Goal: Book appointment/travel/reservation

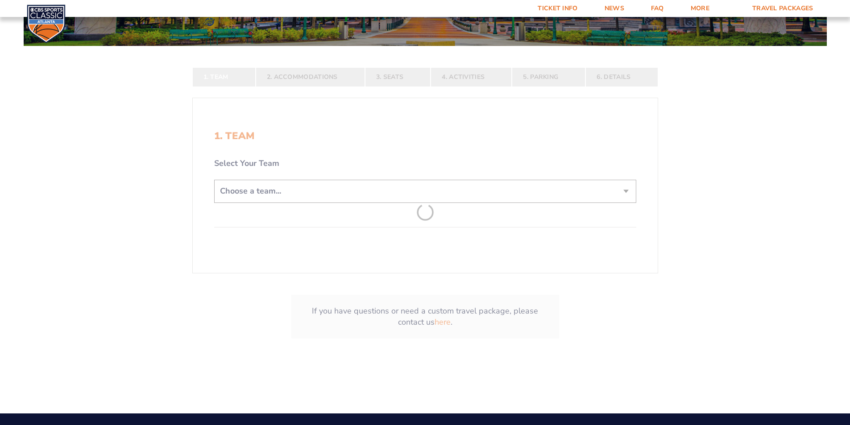
scroll to position [178, 0]
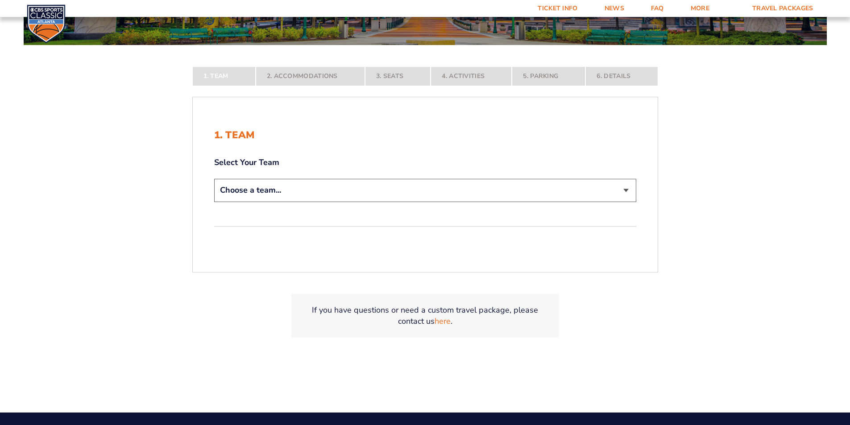
click at [678, 231] on form "[US_STATE] [US_STATE] Travel Package [US_STATE][GEOGRAPHIC_DATA] [US_STATE] Sta…" at bounding box center [425, 101] width 850 height 559
click at [636, 202] on select "Choose a team... [US_STATE] Wildcats [US_STATE] State Buckeyes [US_STATE] Tar H…" at bounding box center [425, 190] width 422 height 23
select select "12756"
click at [214, 202] on select "Choose a team... [US_STATE] Wildcats [US_STATE] State Buckeyes [US_STATE] Tar H…" at bounding box center [425, 190] width 422 height 23
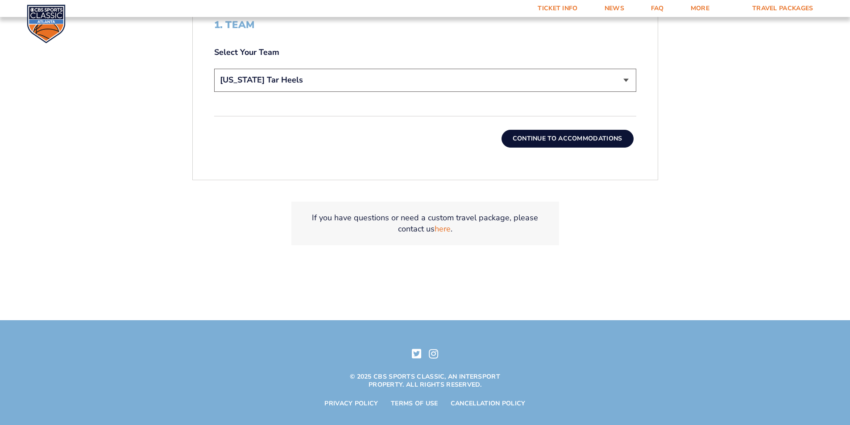
scroll to position [357, 0]
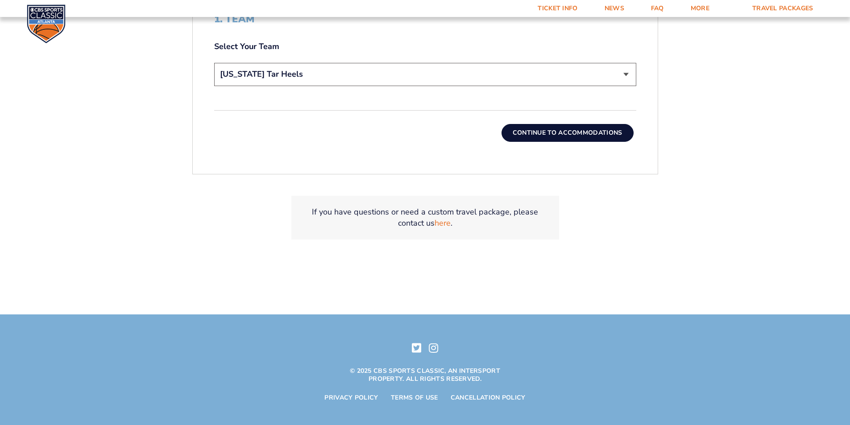
click at [583, 142] on button "Continue To Accommodations" at bounding box center [567, 133] width 132 height 18
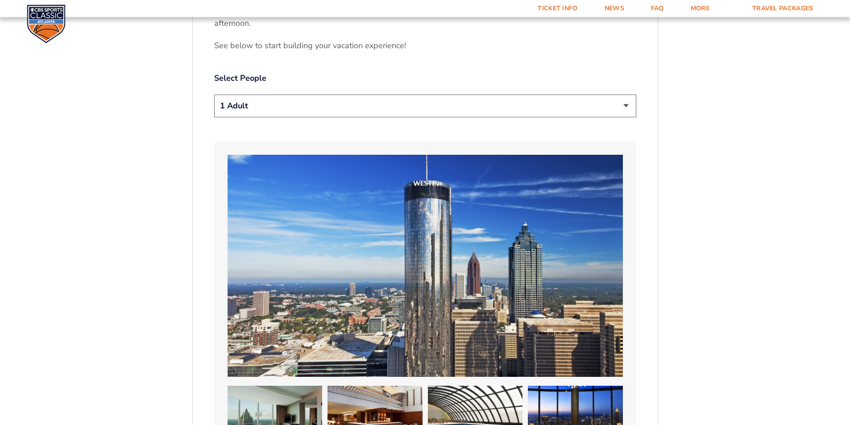
scroll to position [534, 0]
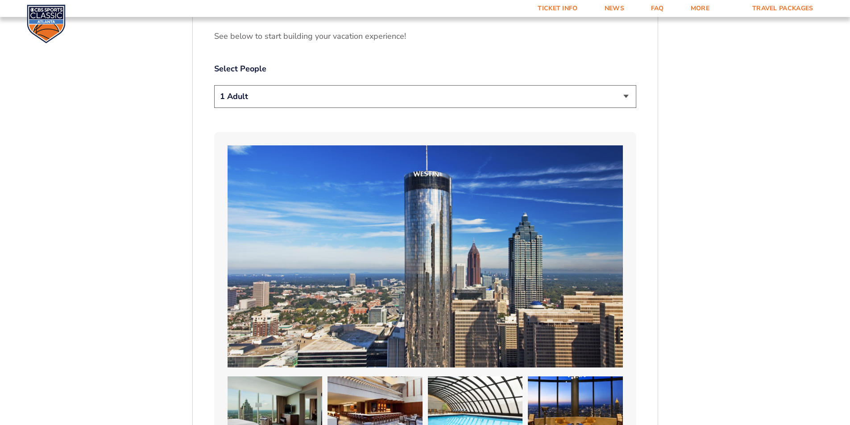
click at [561, 108] on select "1 Adult 2 Adults 3 Adults 4 Adults 2 Adults + 1 Child 2 Adults + 2 Children 2 A…" at bounding box center [425, 96] width 422 height 23
select select "3 Adults"
click at [214, 108] on select "1 Adult 2 Adults 3 Adults 4 Adults 2 Adults + 1 Child 2 Adults + 2 Children 2 A…" at bounding box center [425, 96] width 422 height 23
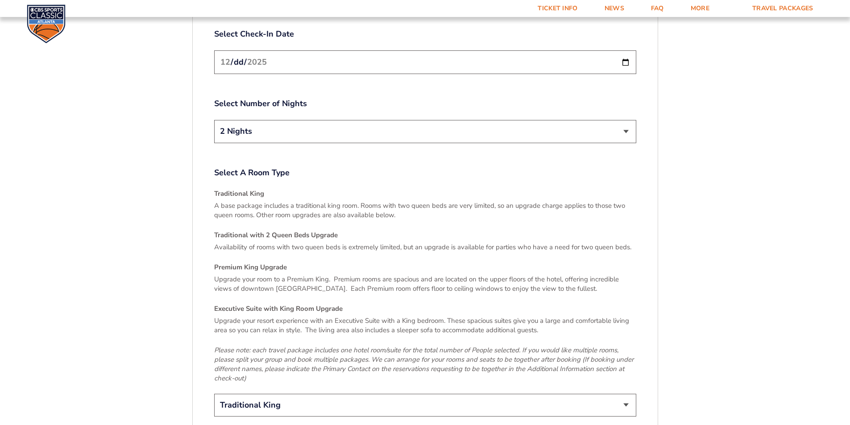
scroll to position [1203, 0]
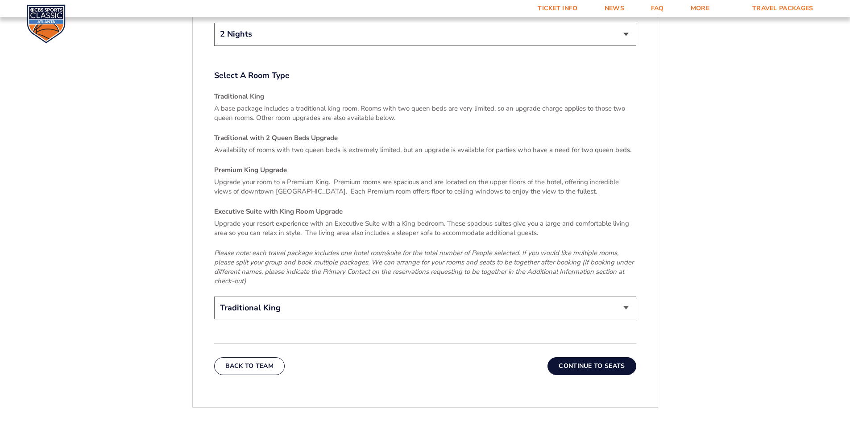
scroll to position [1337, 0]
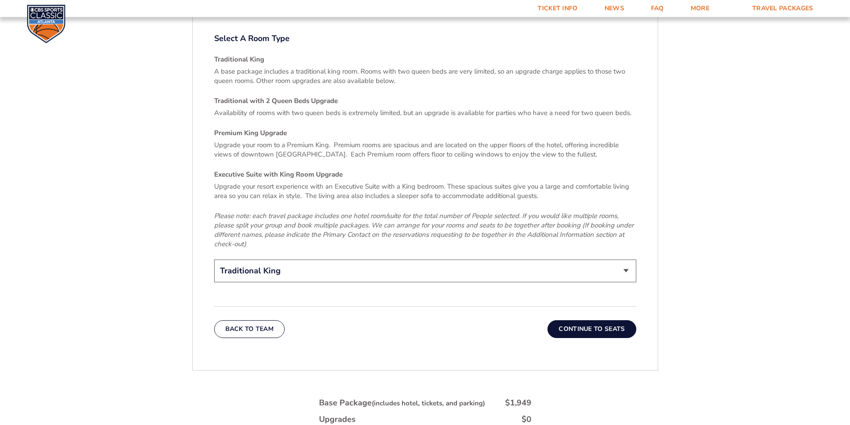
type input "[DATE]"
select select "3 Nights"
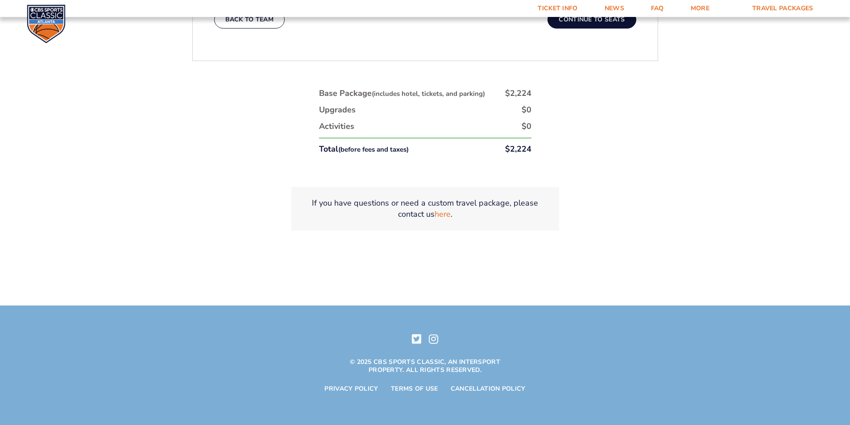
scroll to position [1739, 0]
select select "Executive Suite with King Room Upgrade"
click at [636, 29] on button "Continue To Seats" at bounding box center [591, 20] width 88 height 18
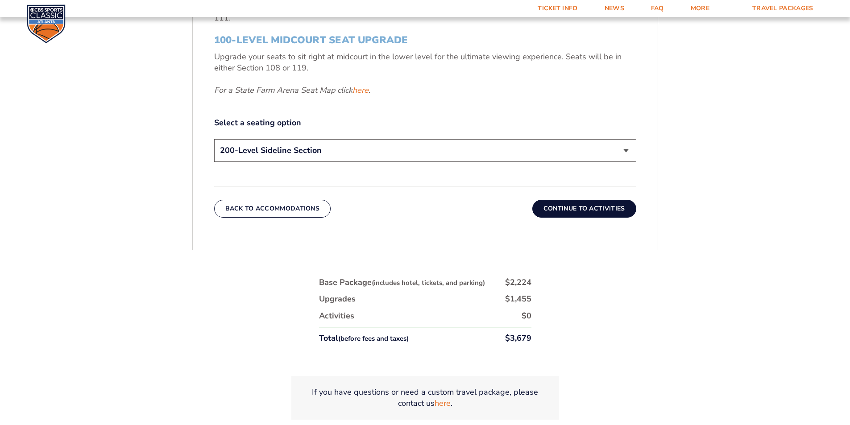
scroll to position [490, 0]
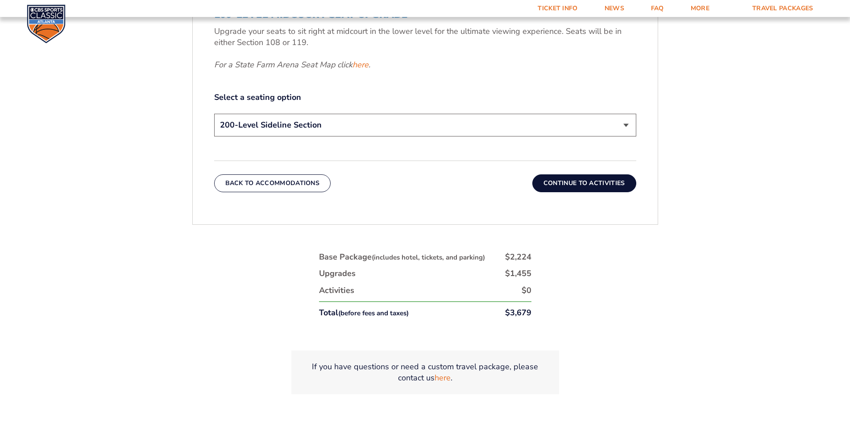
click at [636, 136] on select "200-Level Sideline Section 100-Level Corner Seat Upgrade (+$120 per person) 100…" at bounding box center [425, 125] width 422 height 23
click at [214, 136] on select "200-Level Sideline Section 100-Level Corner Seat Upgrade (+$120 per person) 100…" at bounding box center [425, 125] width 422 height 23
click at [597, 192] on button "Continue To Activities" at bounding box center [584, 183] width 104 height 18
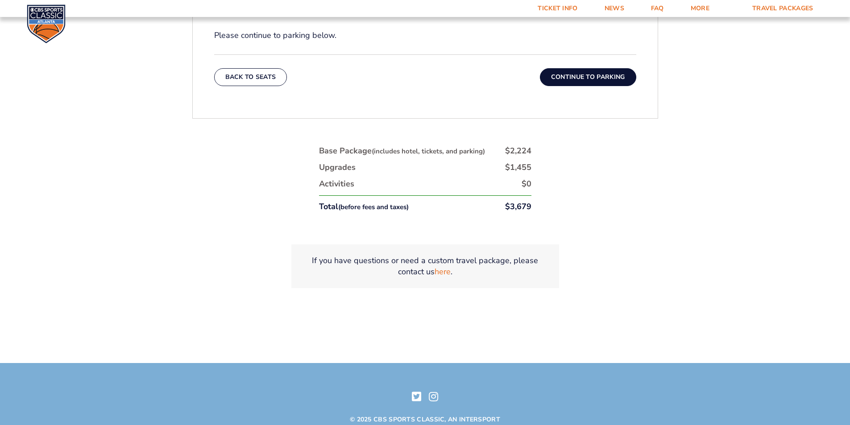
click at [607, 86] on button "Continue To Parking" at bounding box center [588, 77] width 96 height 18
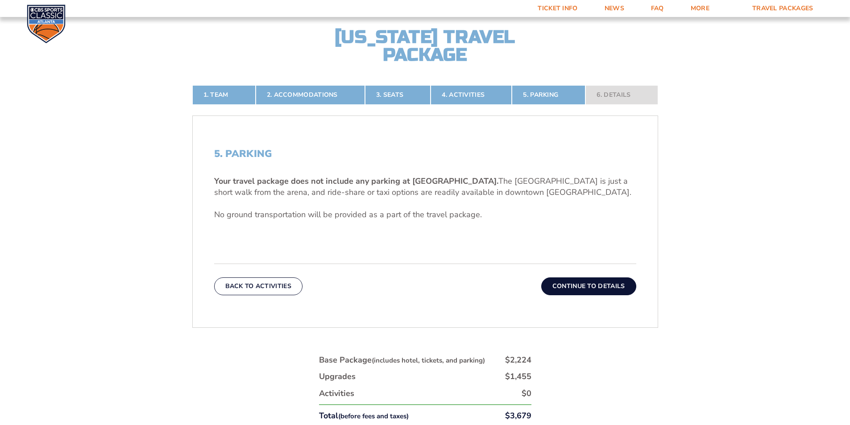
scroll to position [311, 0]
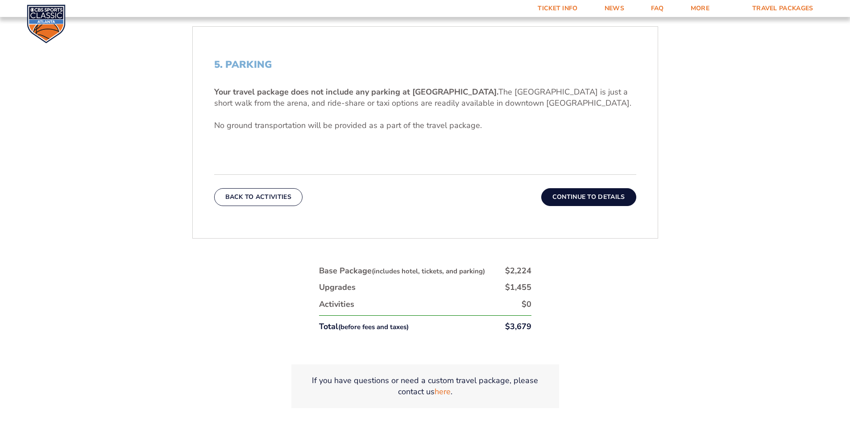
click at [624, 206] on button "Continue To Details" at bounding box center [588, 197] width 95 height 18
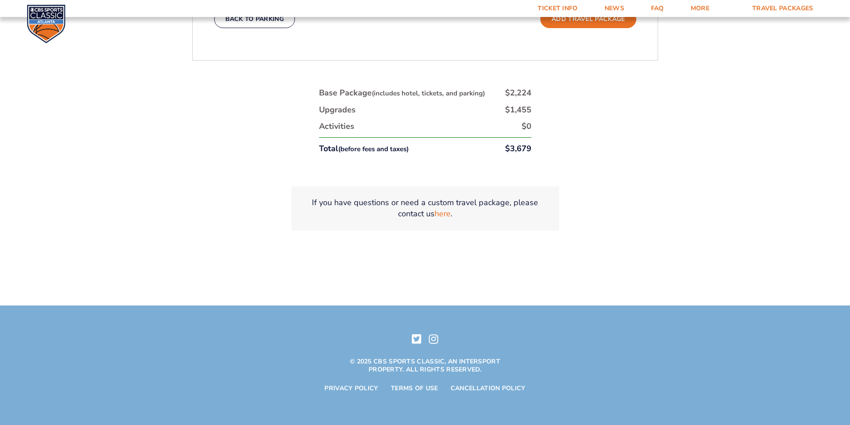
scroll to position [668, 0]
